Goal: Task Accomplishment & Management: Complete application form

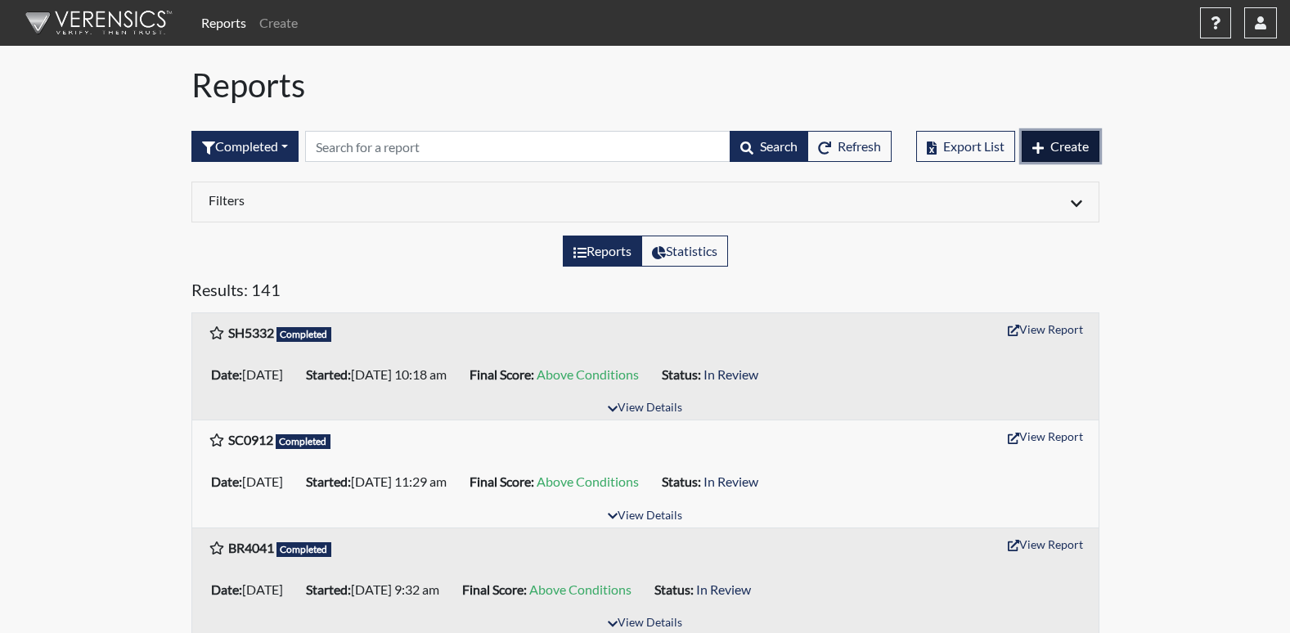
click at [1033, 146] on icon "button" at bounding box center [1038, 148] width 11 height 13
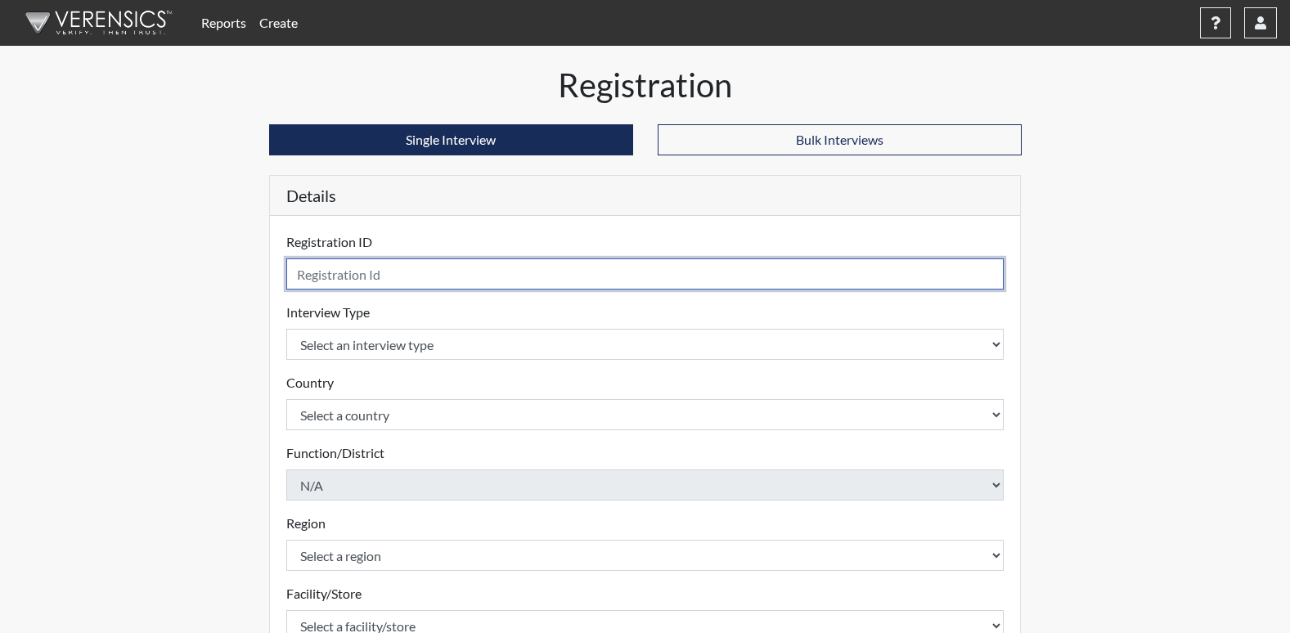
click at [376, 278] on input "text" at bounding box center [645, 274] width 718 height 31
type input "YS3314"
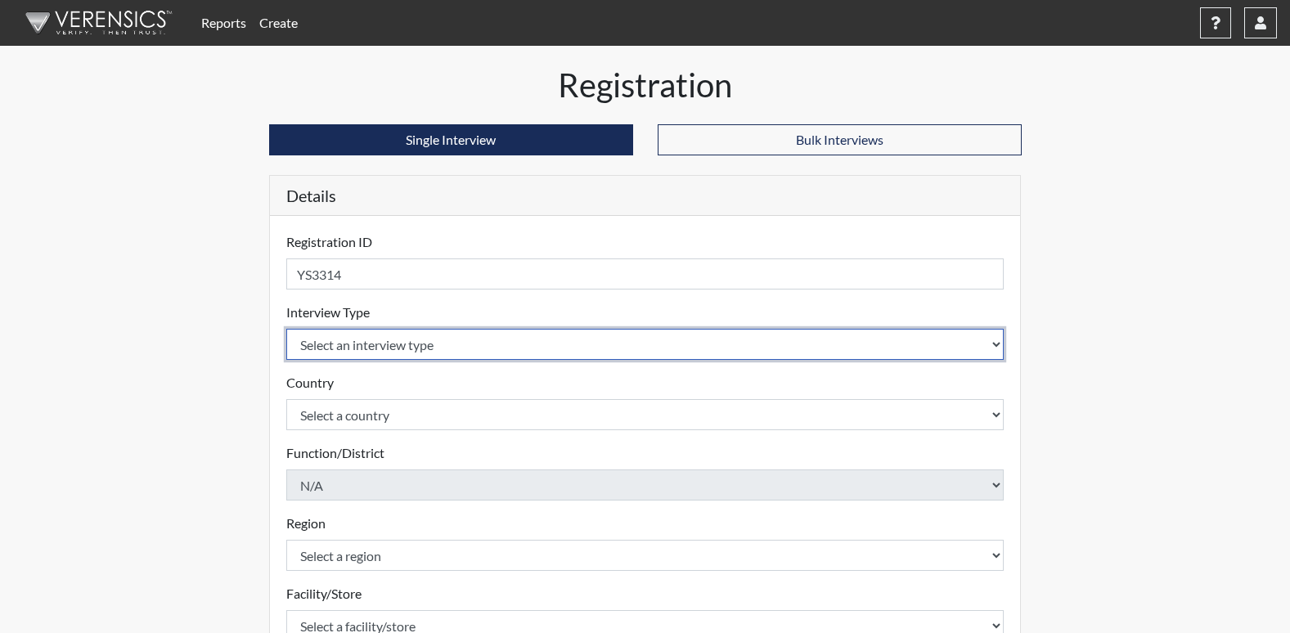
click at [366, 349] on select "Select an interview type Corrections Pre-Employment" at bounding box center [645, 344] width 718 height 31
select select "ff733e93-e1bf-11ea-9c9f-0eff0cf7eb8f"
click at [286, 329] on select "Select an interview type Corrections Pre-Employment" at bounding box center [645, 344] width 718 height 31
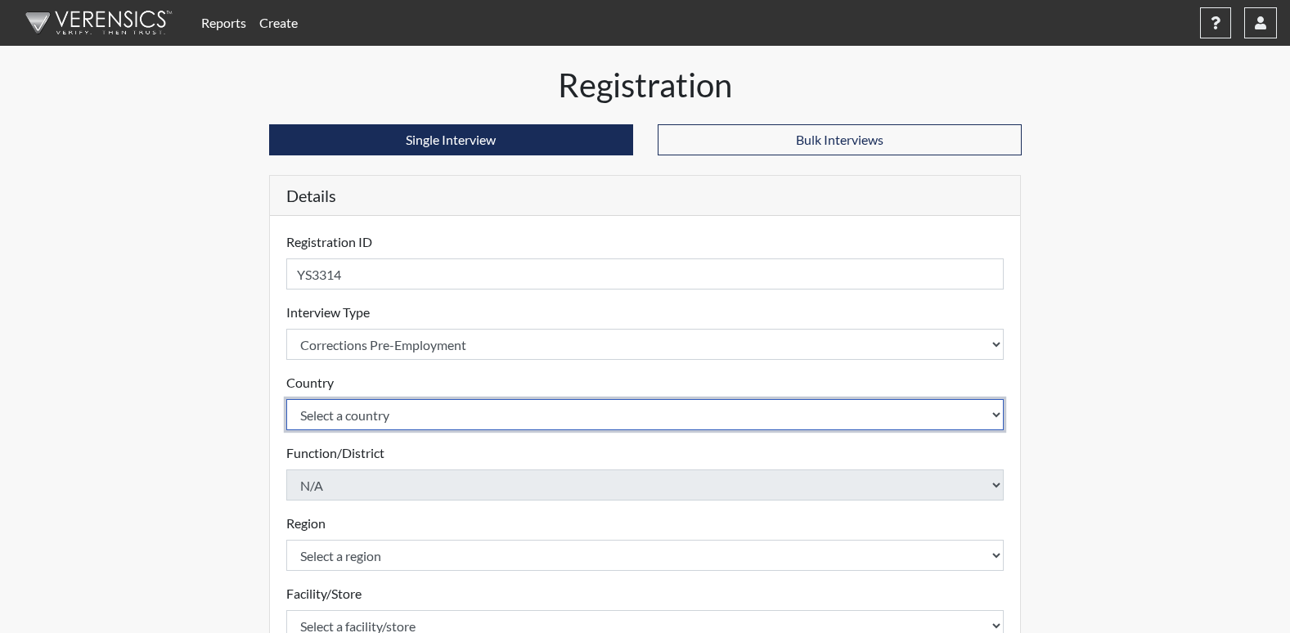
click at [349, 416] on select "Select a country [GEOGRAPHIC_DATA] [GEOGRAPHIC_DATA]" at bounding box center [645, 414] width 718 height 31
select select "united-states-of-[GEOGRAPHIC_DATA]"
click at [286, 399] on select "Select a country [GEOGRAPHIC_DATA] [GEOGRAPHIC_DATA]" at bounding box center [645, 414] width 718 height 31
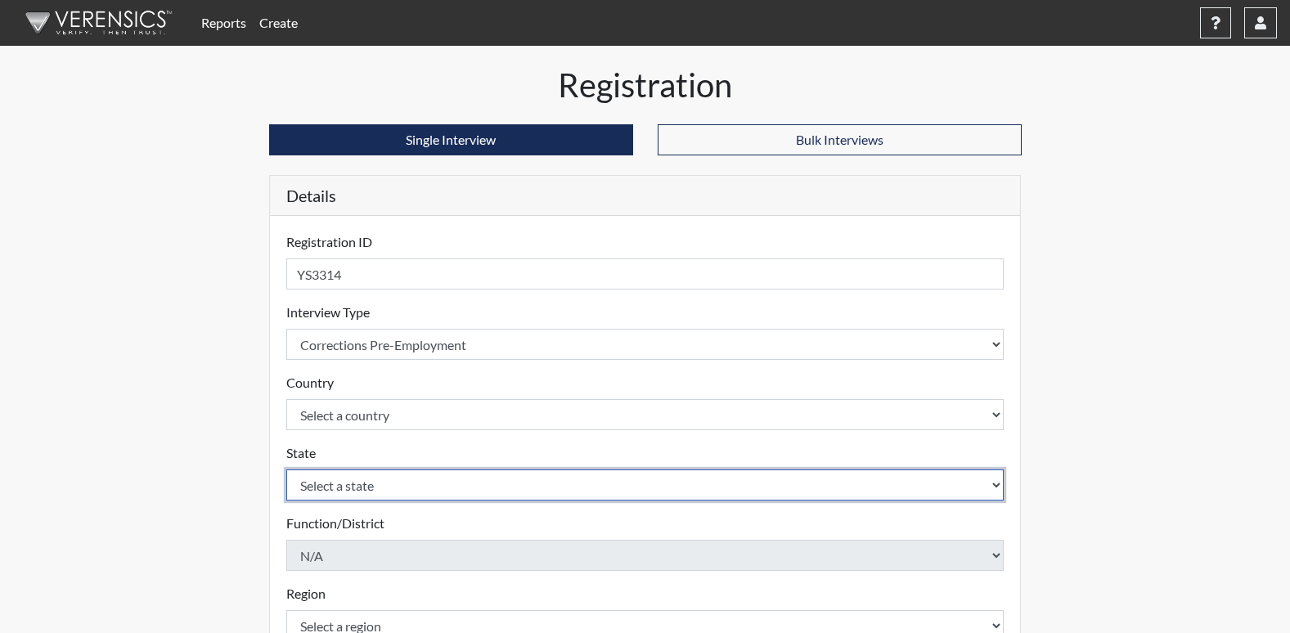
click at [345, 486] on select "Select a state [US_STATE] [US_STATE] [US_STATE] [US_STATE] [US_STATE] [US_STATE…" at bounding box center [645, 485] width 718 height 31
select select "GA"
click at [286, 470] on select "Select a state [US_STATE] [US_STATE] [US_STATE] [US_STATE] [US_STATE] [US_STATE…" at bounding box center [645, 485] width 718 height 31
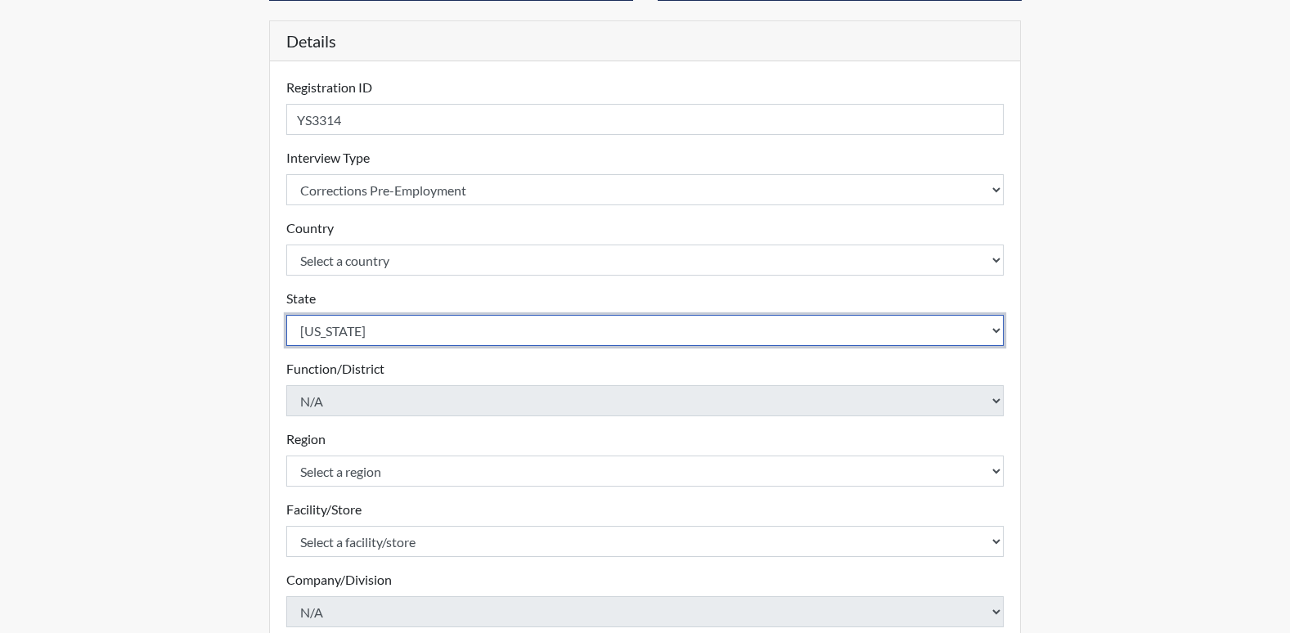
scroll to position [164, 0]
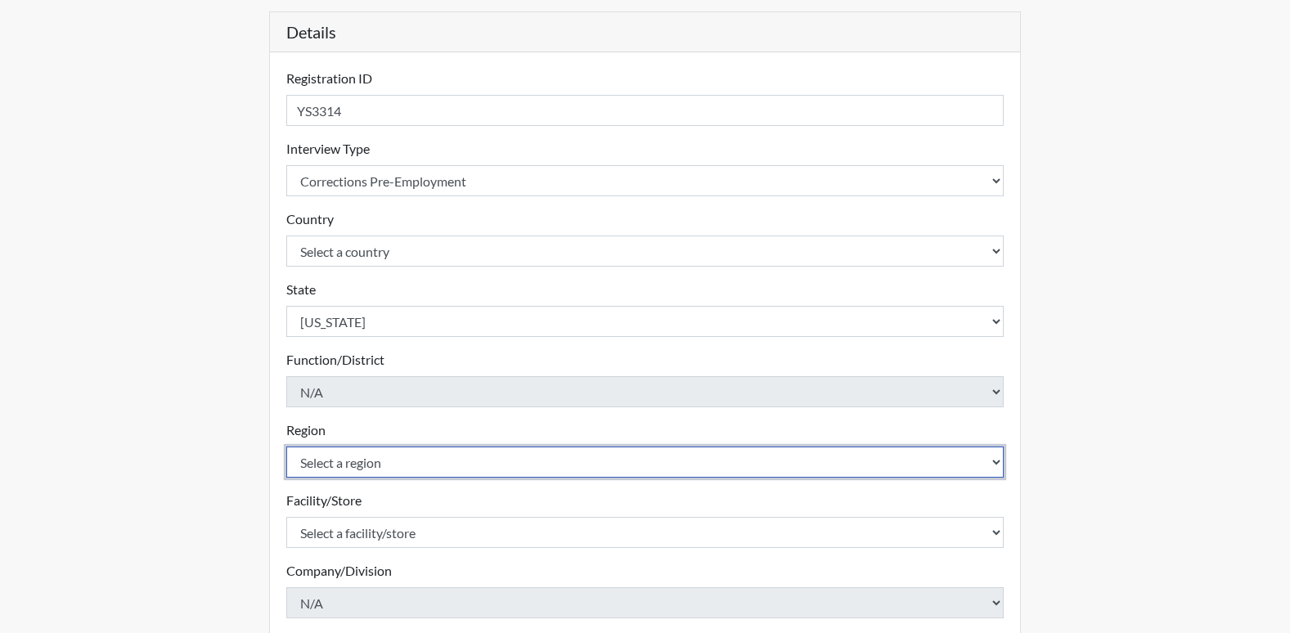
click at [343, 466] on select "Select a region [GEOGRAPHIC_DATA]" at bounding box center [645, 462] width 718 height 31
select select "8bdab1f8-09d2-48bf-ae6d-f2dae3084107"
click at [286, 447] on select "Select a region [GEOGRAPHIC_DATA]" at bounding box center [645, 462] width 718 height 31
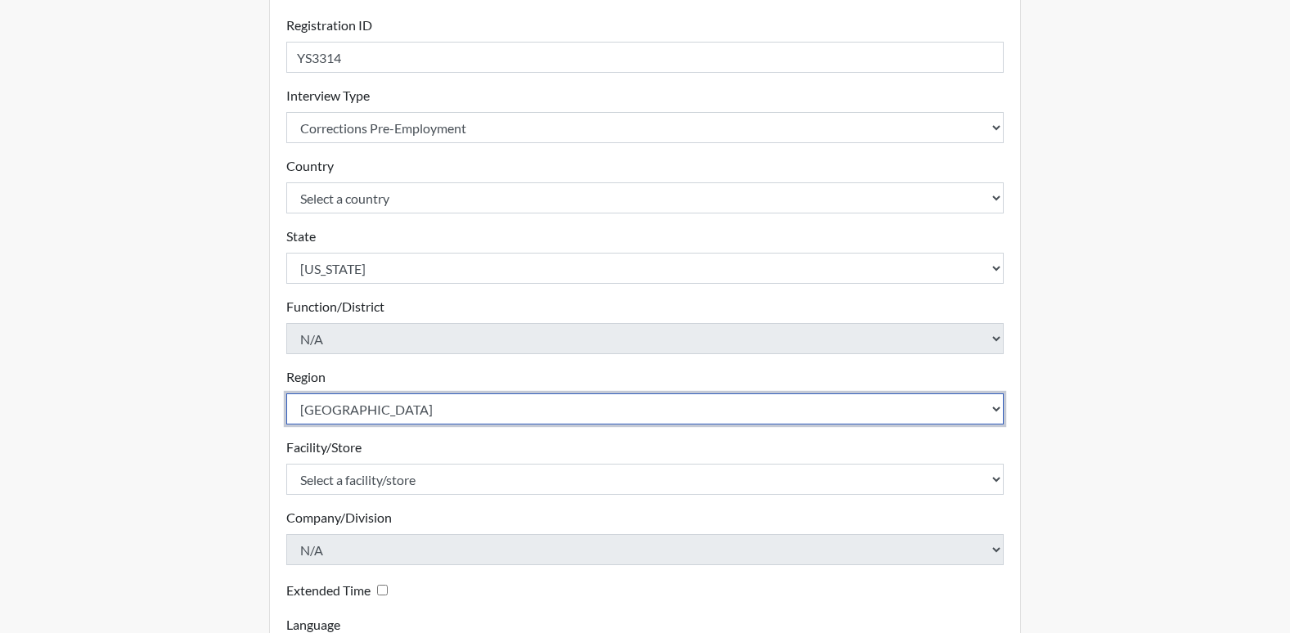
scroll to position [245, 0]
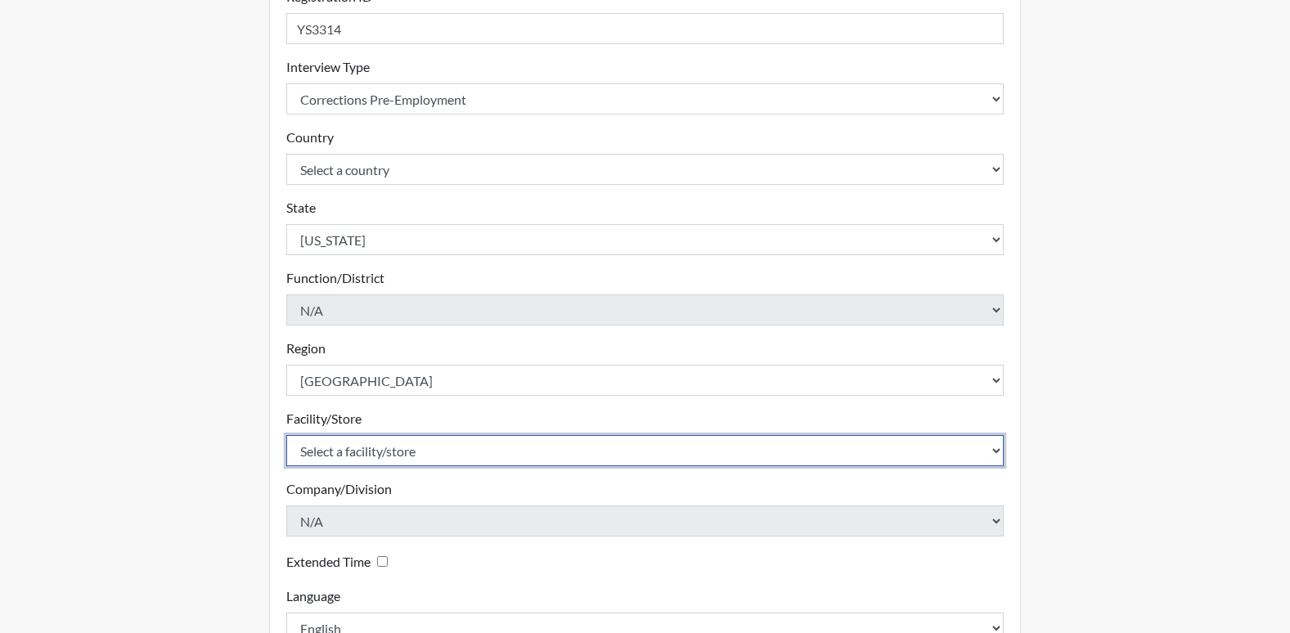
click at [372, 454] on select "Select a facility/store [US_STATE][GEOGRAPHIC_DATA]" at bounding box center [645, 450] width 718 height 31
select select "fe407943-bc9d-4ba8-82b2-0fc87c71e18f"
click at [286, 435] on select "Select a facility/store [US_STATE][GEOGRAPHIC_DATA]" at bounding box center [645, 450] width 718 height 31
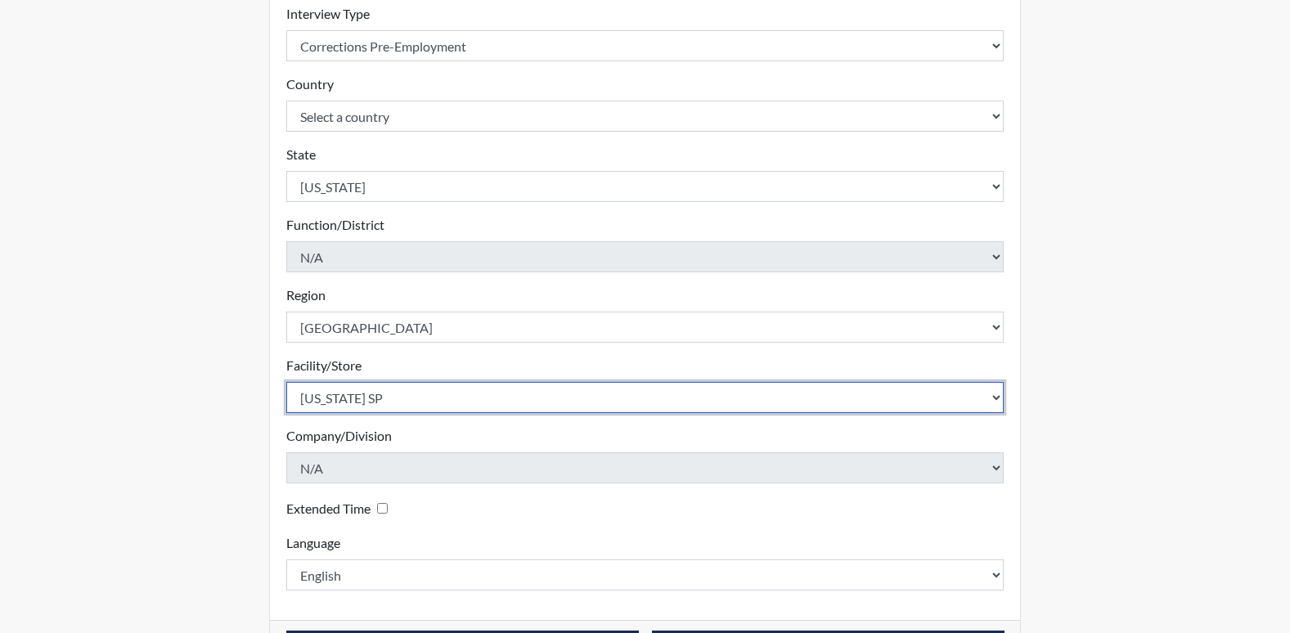
scroll to position [327, 0]
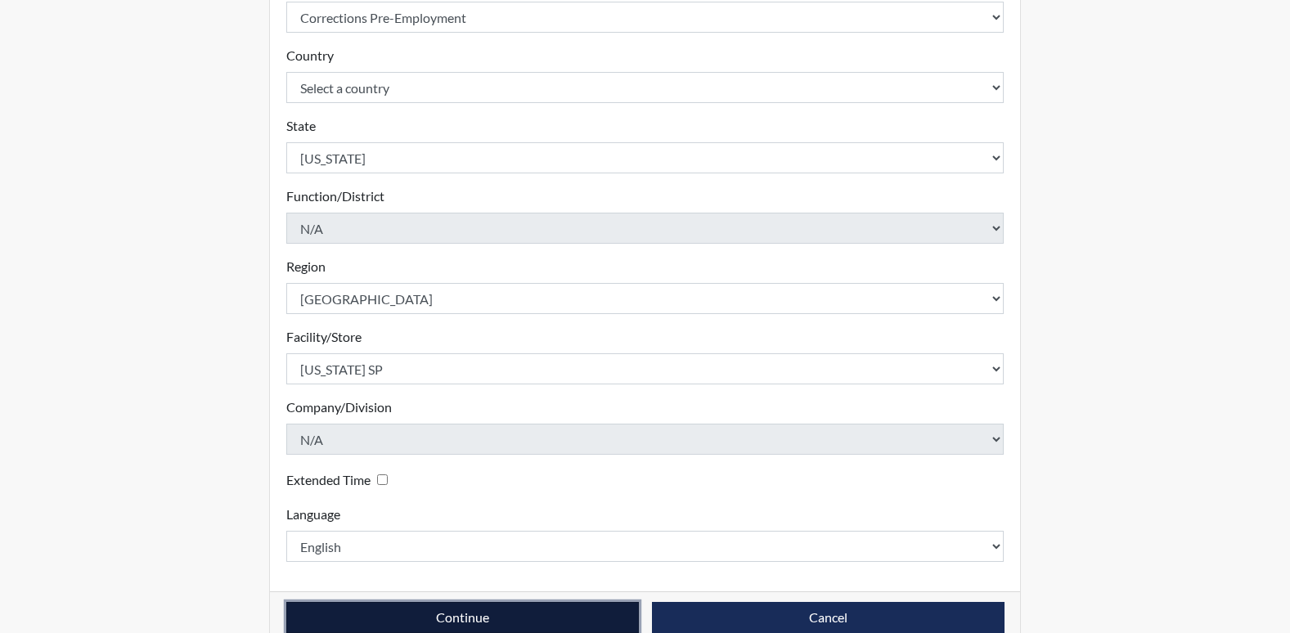
click at [360, 615] on button "Continue" at bounding box center [462, 617] width 353 height 31
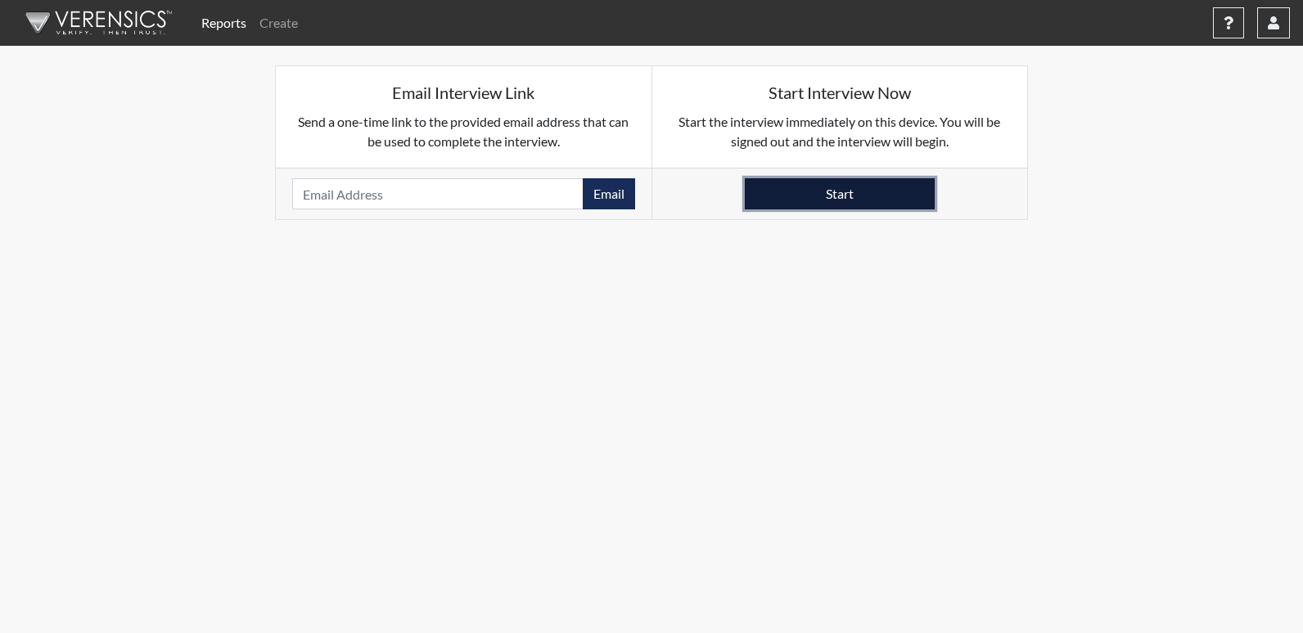
click at [901, 182] on button "Start" at bounding box center [840, 193] width 190 height 31
